Goal: Communication & Community: Share content

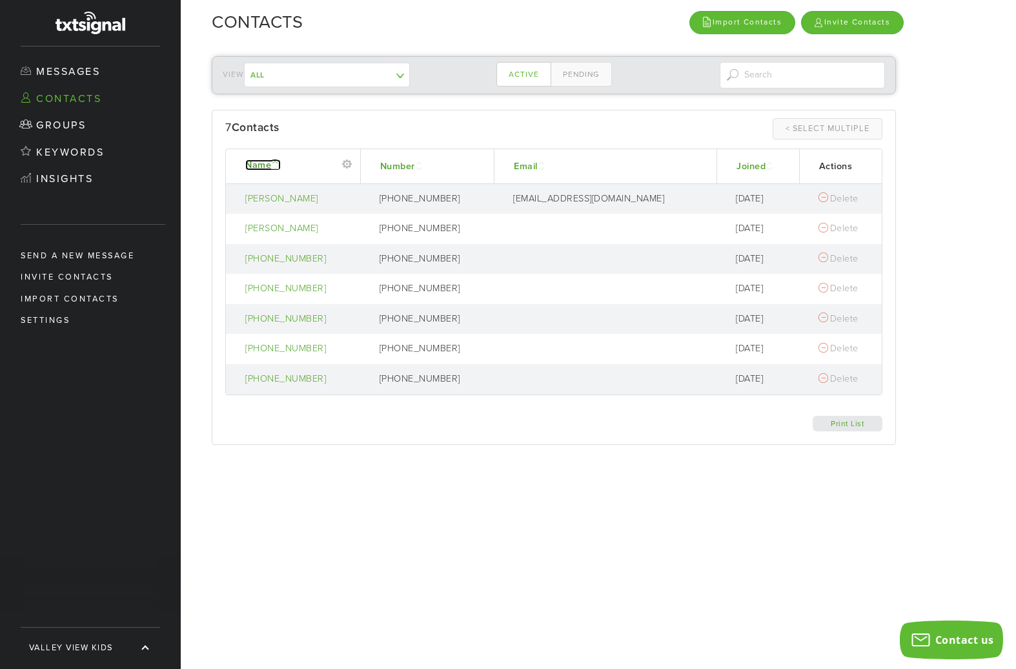
click at [272, 164] on link "Name" at bounding box center [263, 164] width 36 height 11
click at [271, 163] on link "Name" at bounding box center [263, 164] width 36 height 11
click at [73, 125] on link "Groups" at bounding box center [90, 125] width 181 height 27
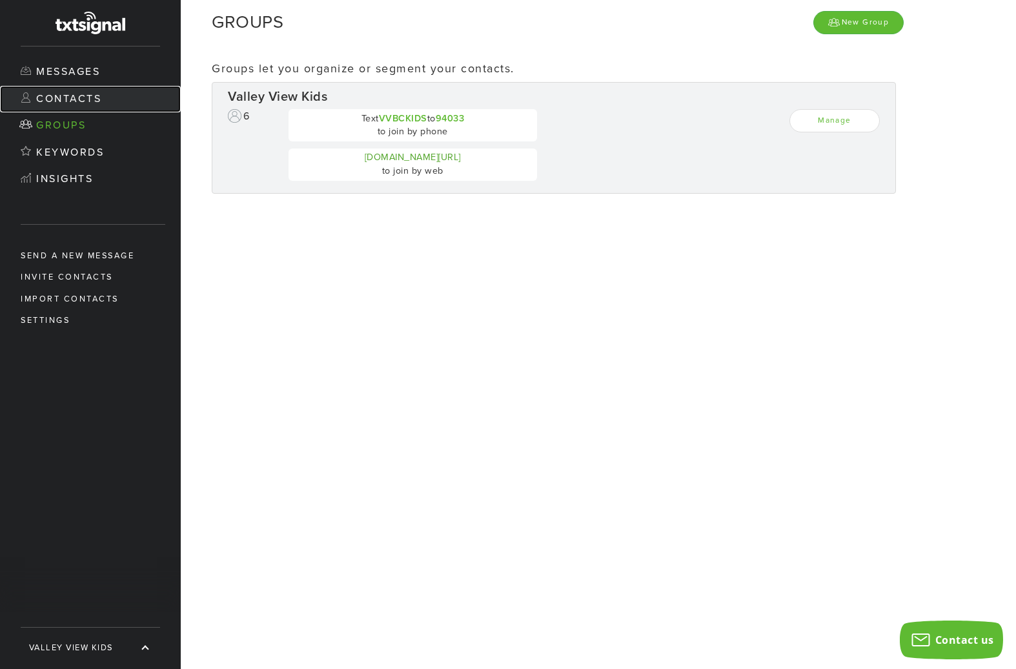
click at [119, 95] on link "Contacts" at bounding box center [90, 99] width 181 height 27
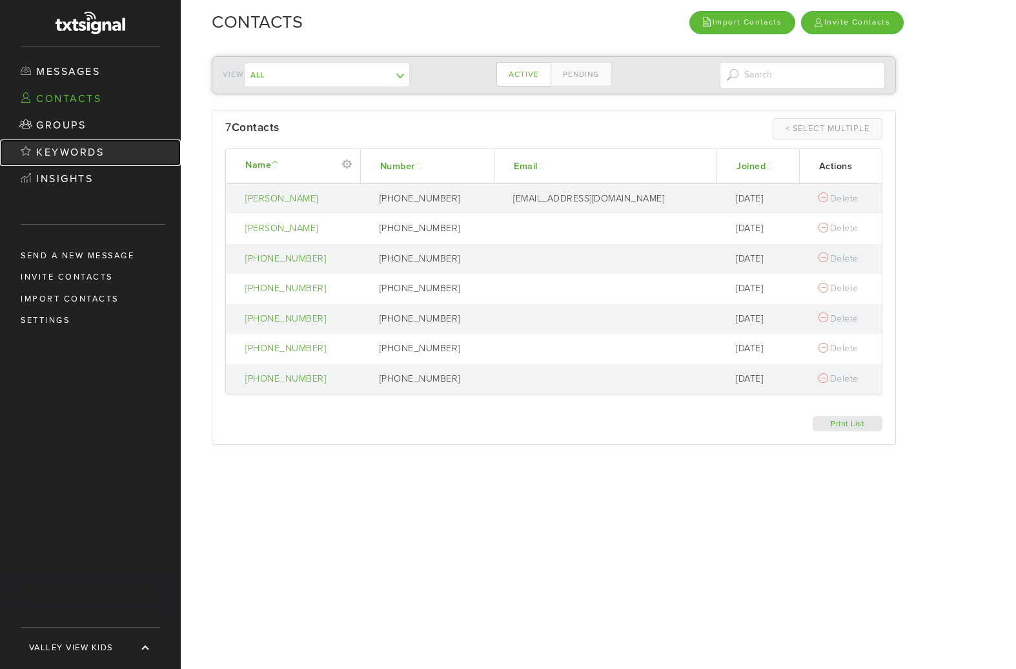
click at [108, 158] on link "Keywords" at bounding box center [90, 152] width 181 height 27
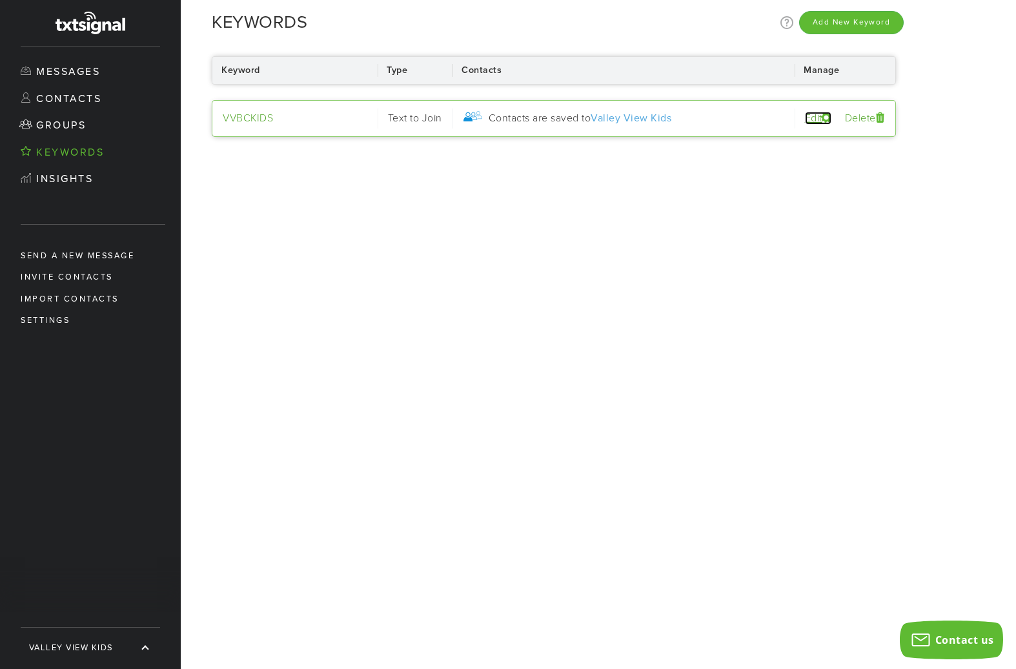
click at [813, 117] on link "Edit" at bounding box center [818, 118] width 26 height 13
select select "Text to Join"
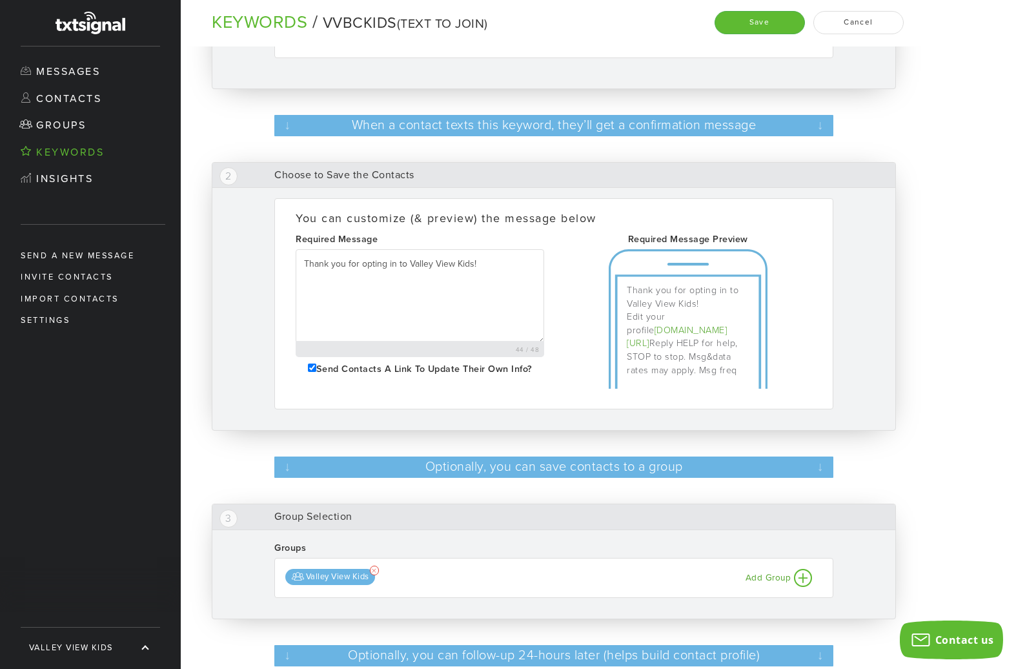
scroll to position [151, 0]
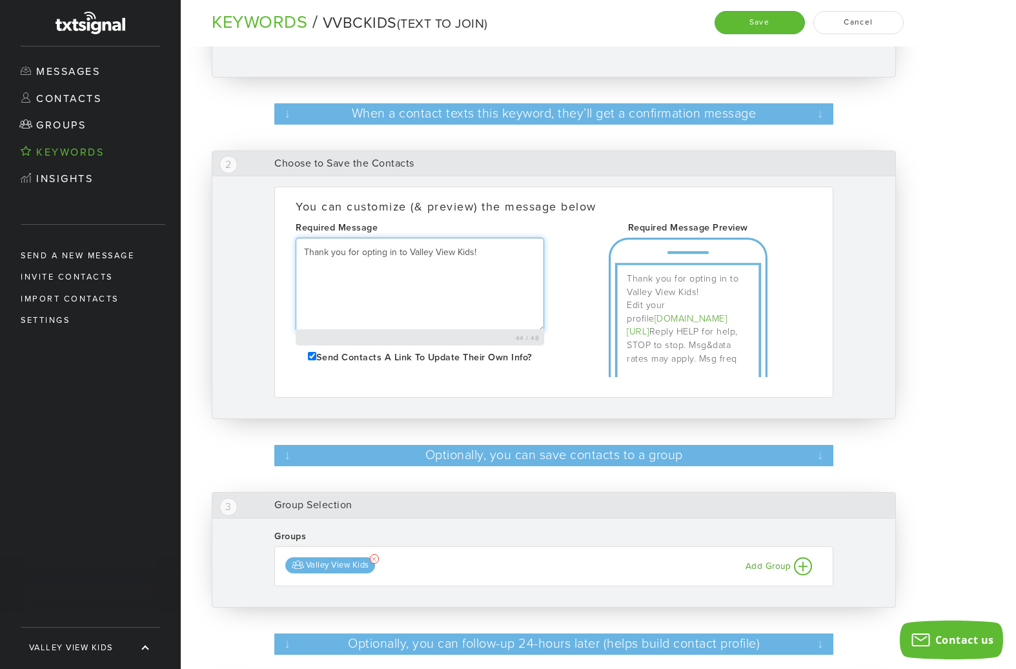
click at [394, 253] on textarea "Thank you for opting in to Valley View Kids!" at bounding box center [420, 285] width 249 height 95
click at [523, 251] on textarea "Welcome to Valley View Kids!" at bounding box center [420, 285] width 249 height 95
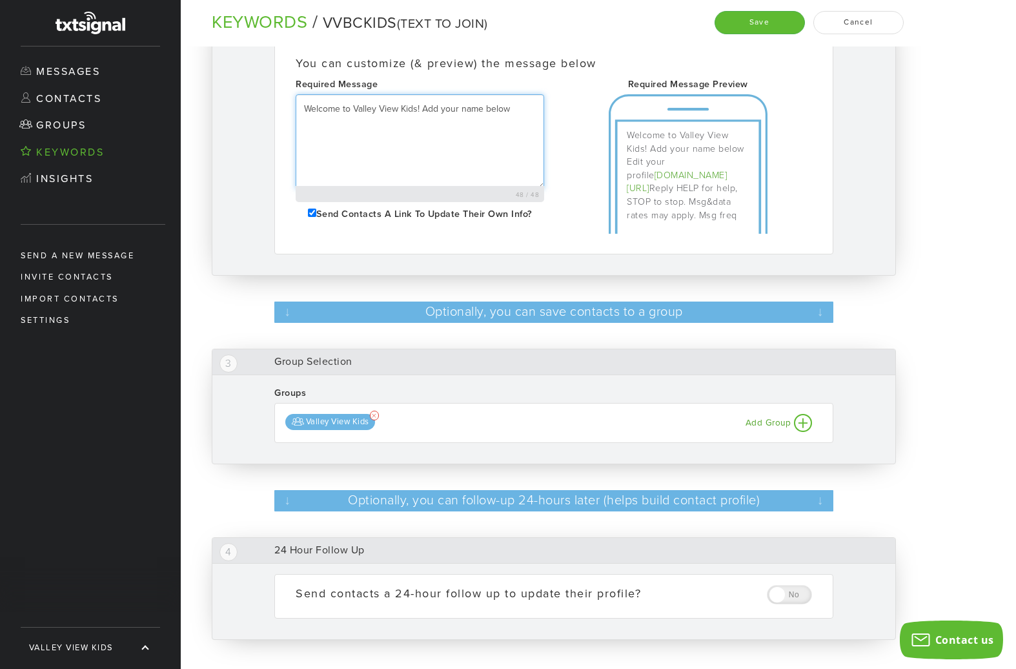
scroll to position [0, 0]
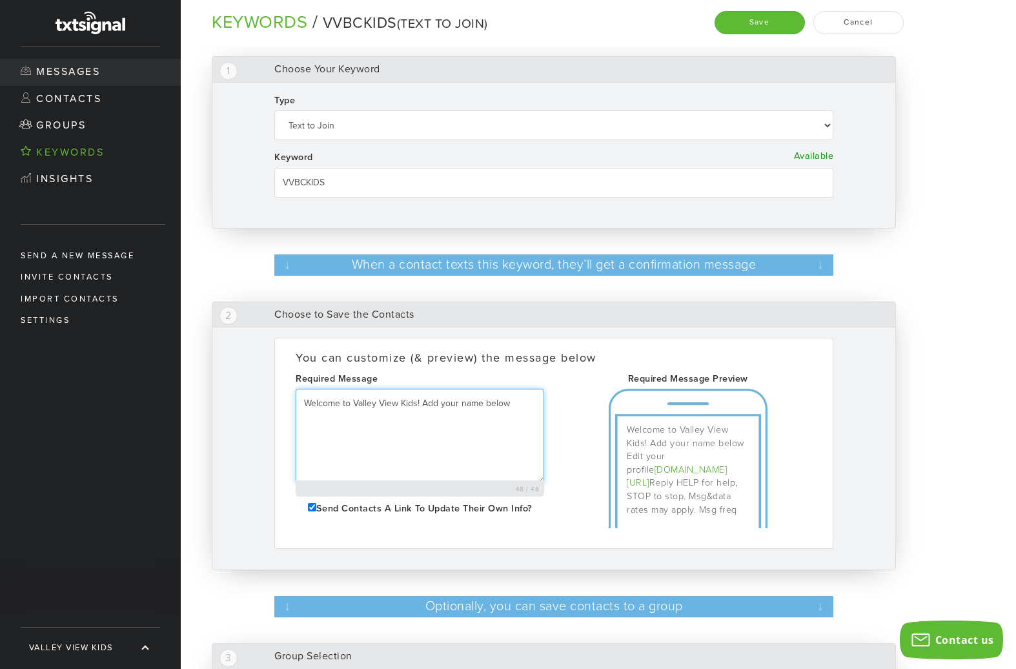
type textarea "Welcome to Valley View Kids! Add your name below"
click at [106, 68] on link "Messages" at bounding box center [90, 72] width 181 height 27
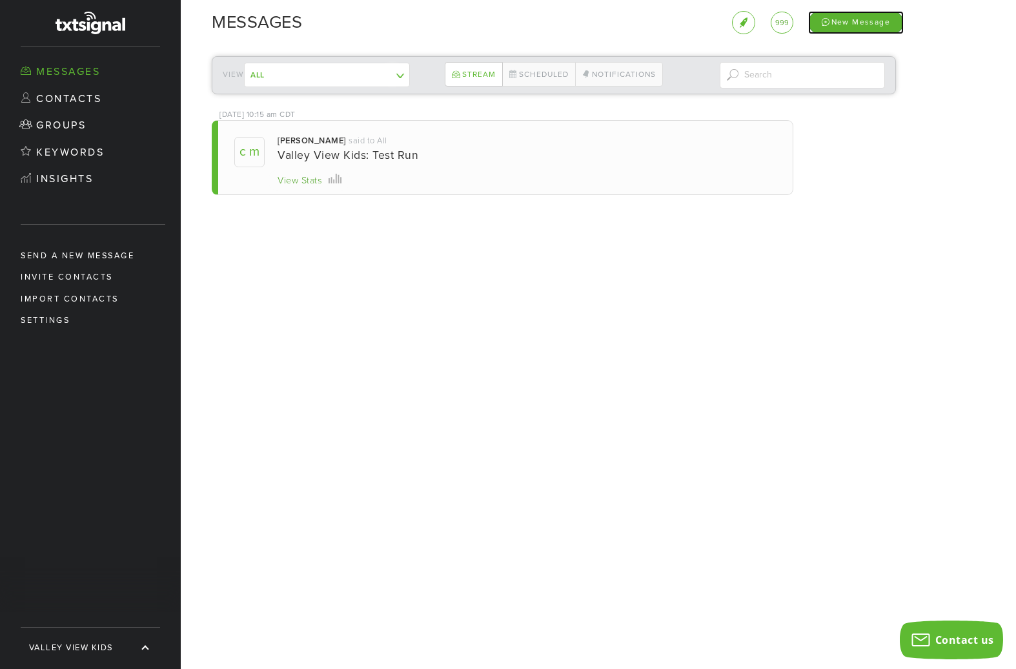
click at [872, 25] on div "New Message" at bounding box center [856, 22] width 96 height 23
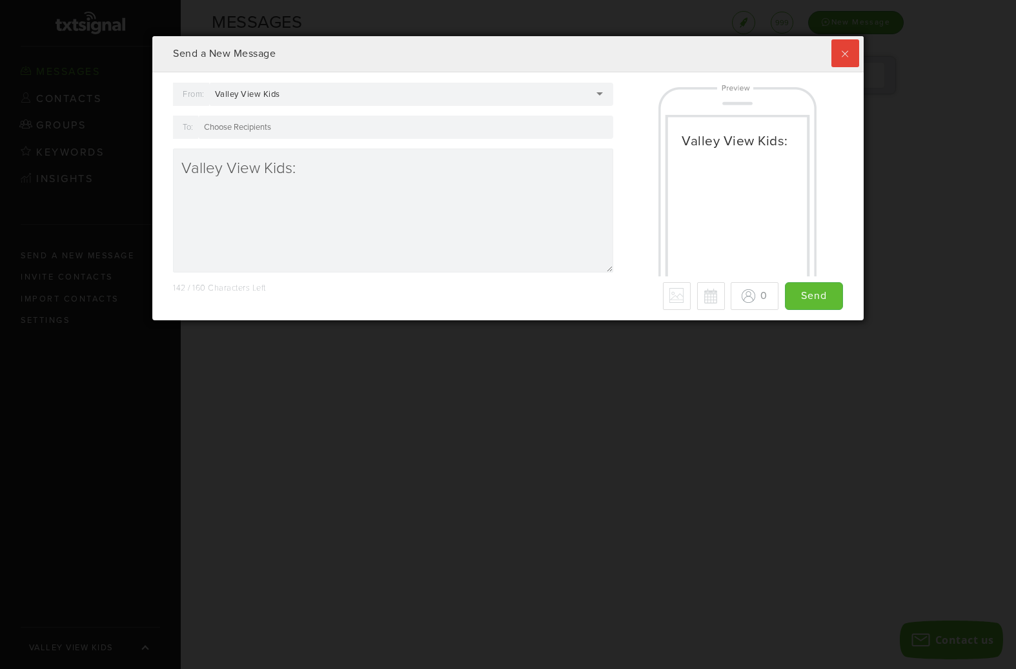
scroll to position [284, 711]
click at [848, 54] on label at bounding box center [846, 53] width 28 height 28
click at [0, 0] on input "checkbox" at bounding box center [0, 0] width 0 height 0
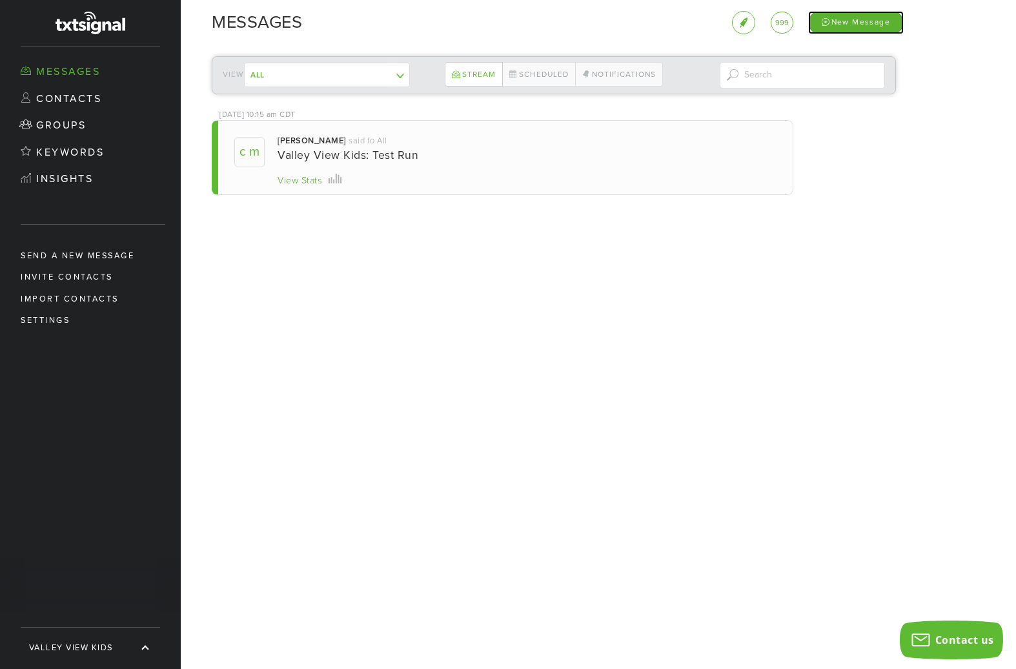
click at [856, 23] on div "New Message" at bounding box center [856, 22] width 96 height 23
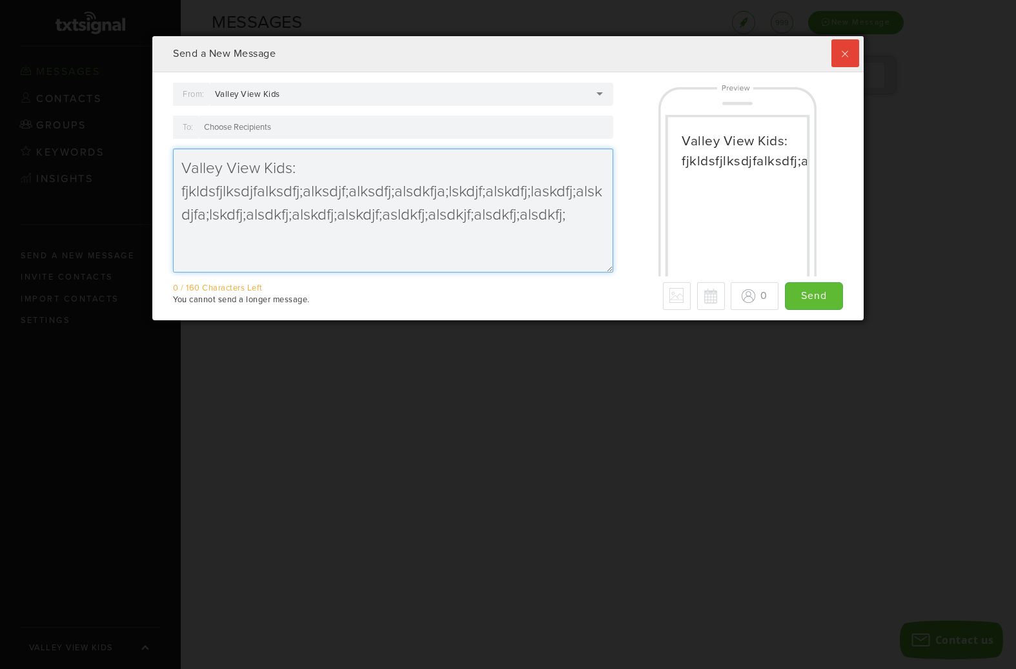
drag, startPoint x: 582, startPoint y: 218, endPoint x: 182, endPoint y: 198, distance: 400.2
click at [182, 198] on textarea "Valley View Kids: fjkldsfjlksdjfalksdfj;alksdjf;alksdfj;alsdkfja;lskdjf;alskdfj…" at bounding box center [393, 210] width 440 height 124
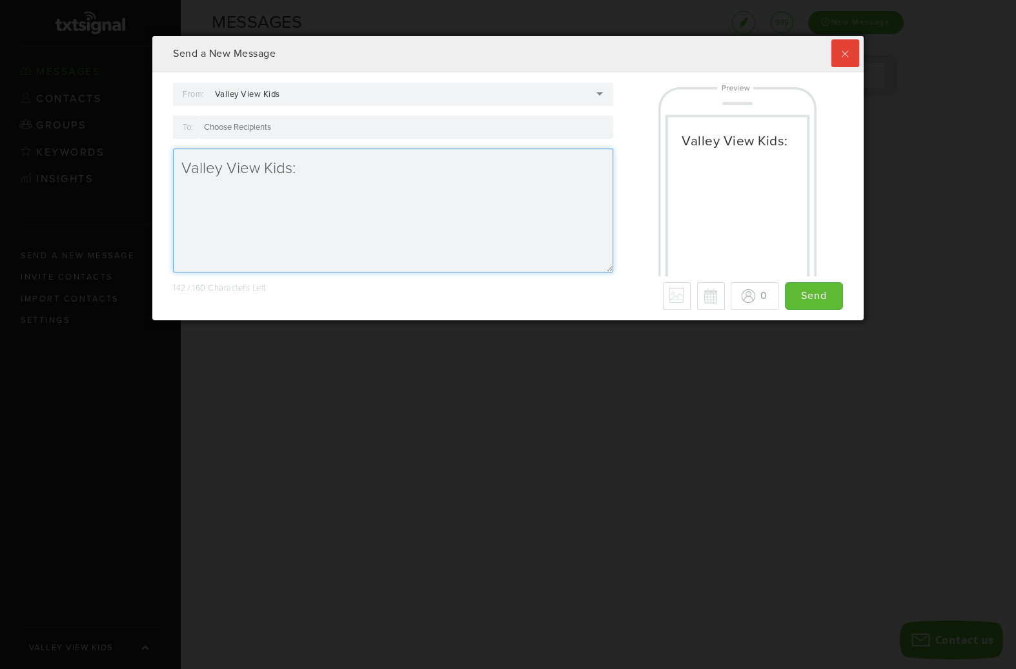
drag, startPoint x: 258, startPoint y: 170, endPoint x: 265, endPoint y: 183, distance: 15.1
click at [256, 170] on textarea "Valley View Kids:" at bounding box center [393, 210] width 440 height 124
click at [462, 176] on textarea "VVBC Kids:" at bounding box center [393, 210] width 440 height 124
type textarea "VVBC Kids:"
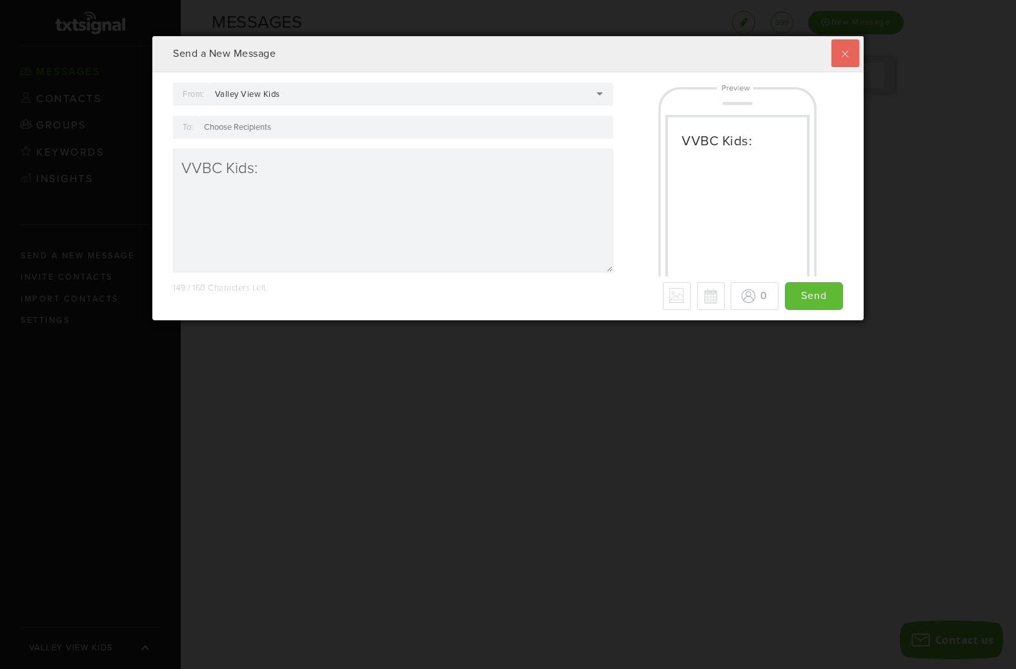
click at [850, 53] on label at bounding box center [846, 53] width 28 height 28
click at [0, 0] on input "checkbox" at bounding box center [0, 0] width 0 height 0
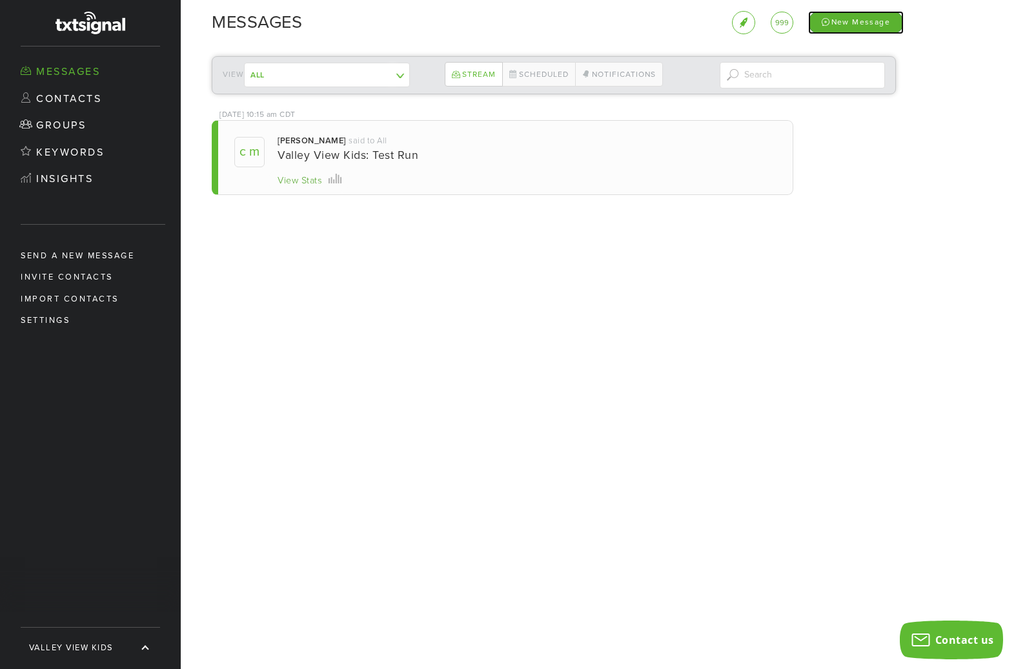
click at [842, 14] on div "New Message" at bounding box center [856, 22] width 96 height 23
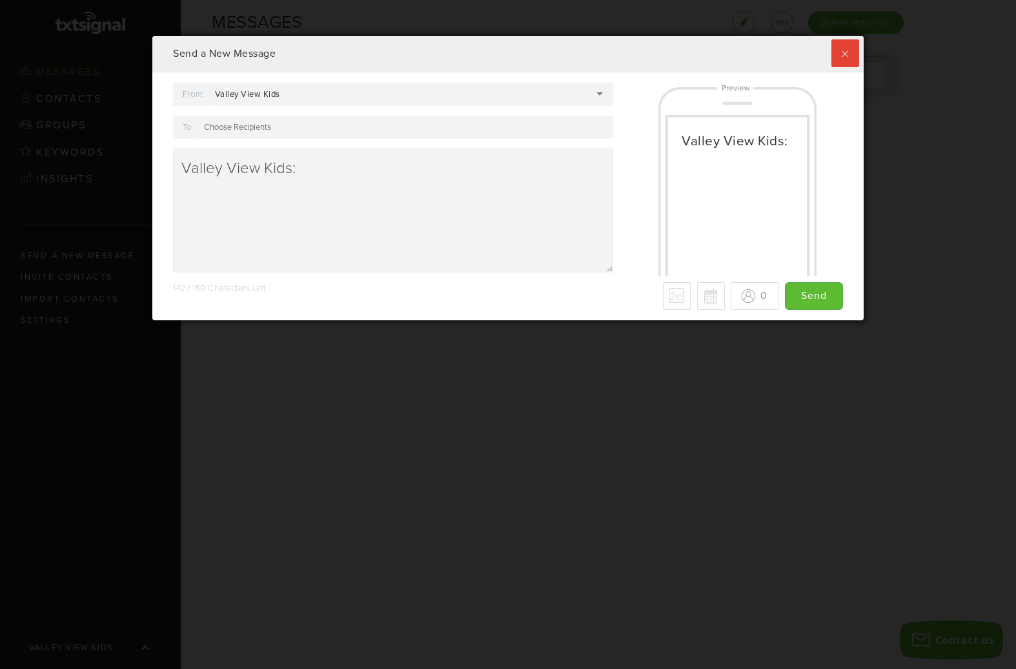
click at [347, 94] on div "Valley View Kids" at bounding box center [411, 94] width 404 height 23
click at [353, 92] on div "[PERSON_NAME]" at bounding box center [411, 94] width 404 height 23
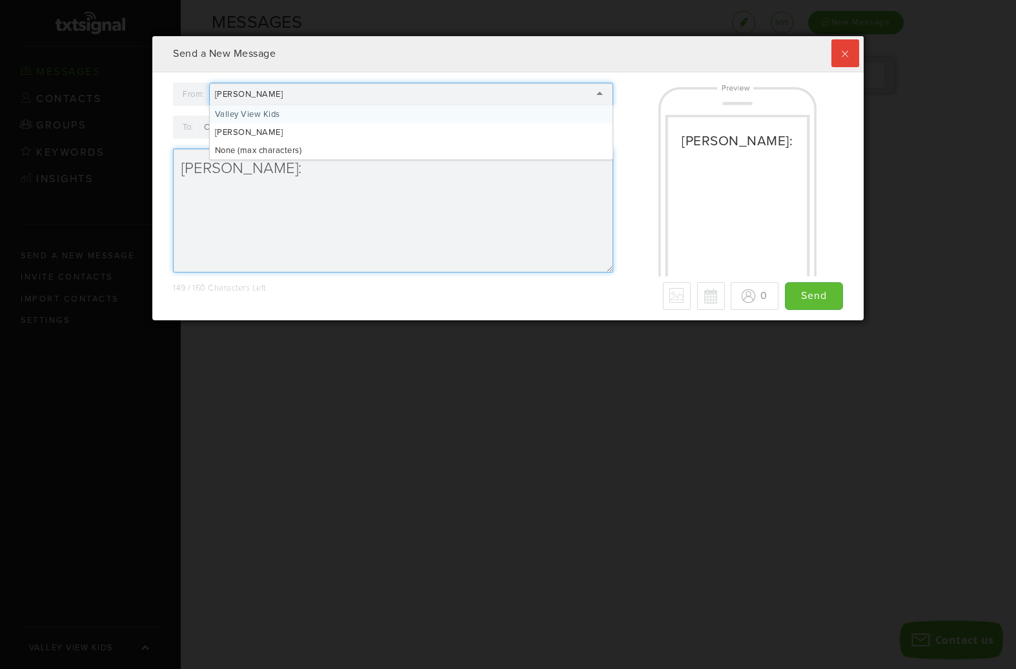
type textarea "Valley View Kids:"
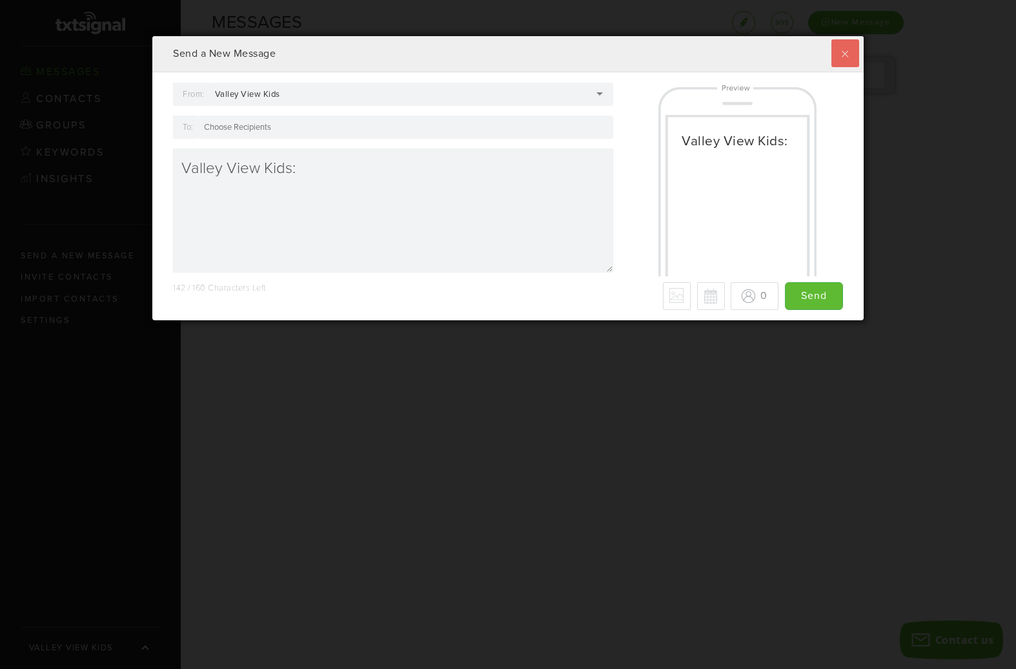
click at [852, 50] on label at bounding box center [846, 53] width 28 height 28
click at [0, 0] on input "checkbox" at bounding box center [0, 0] width 0 height 0
